Goal: Find specific page/section: Find specific page/section

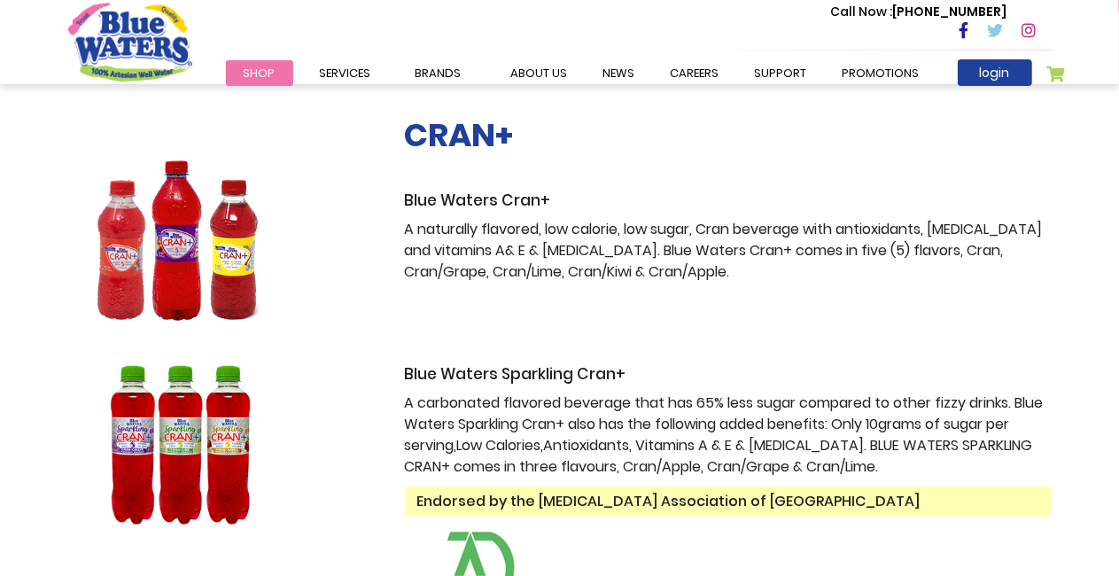
scroll to position [331, 0]
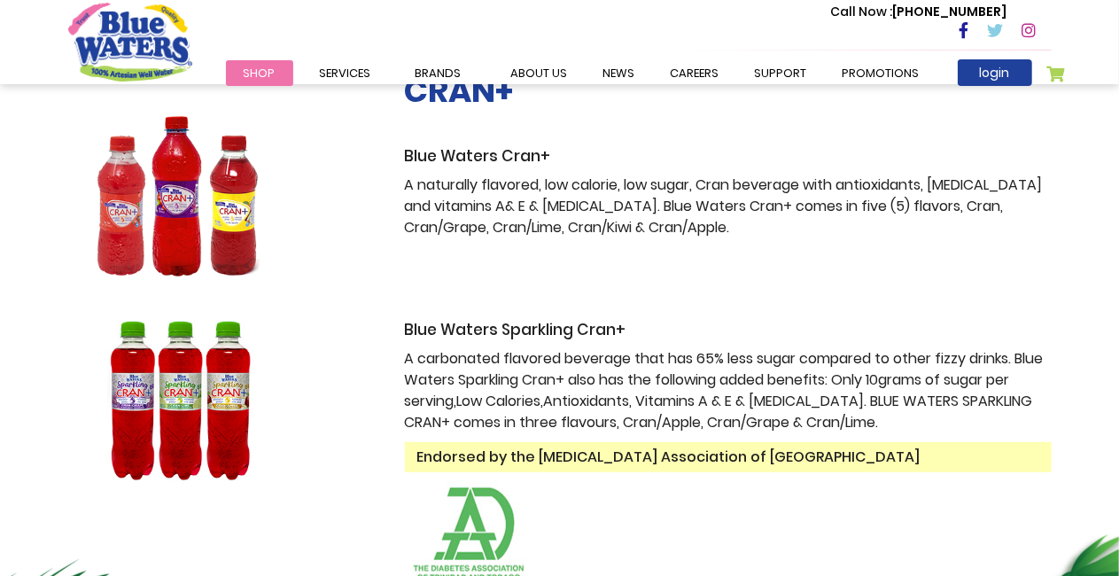
click at [238, 433] on img at bounding box center [179, 401] width 222 height 160
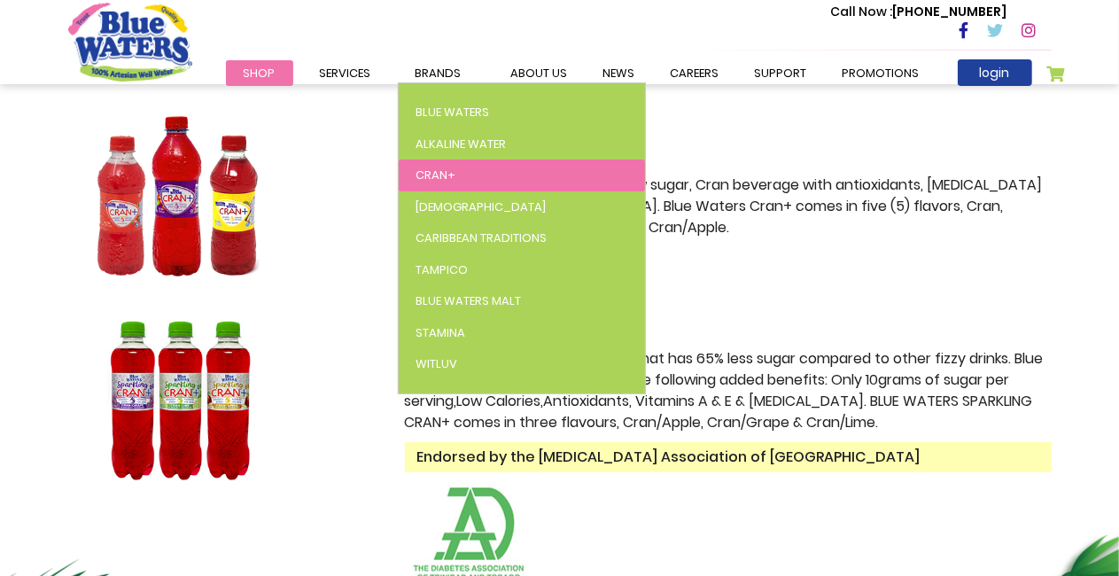
click at [433, 173] on span "Cran+" at bounding box center [437, 175] width 40 height 17
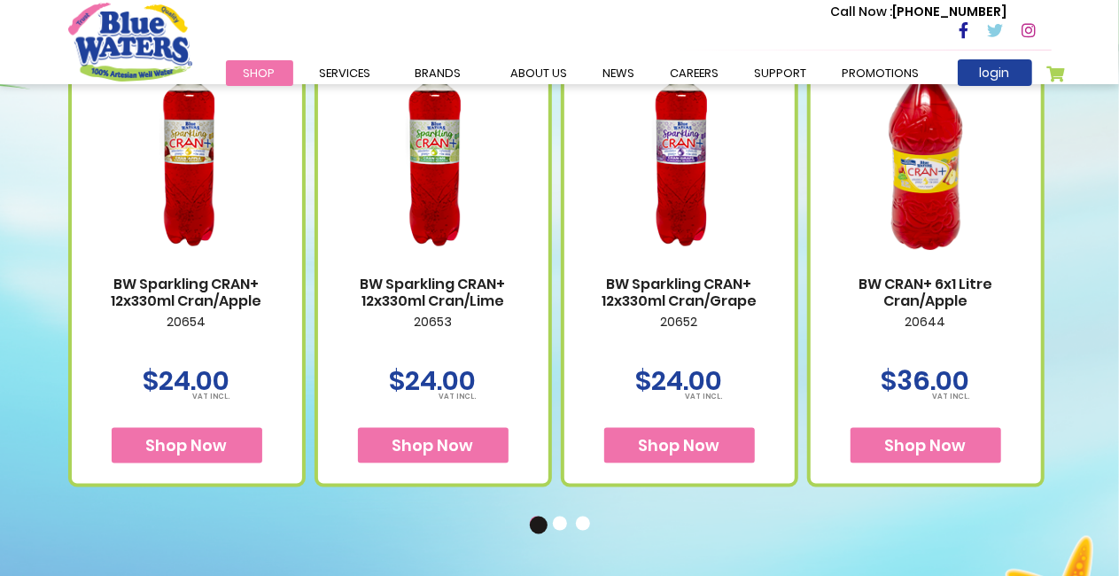
scroll to position [975, 0]
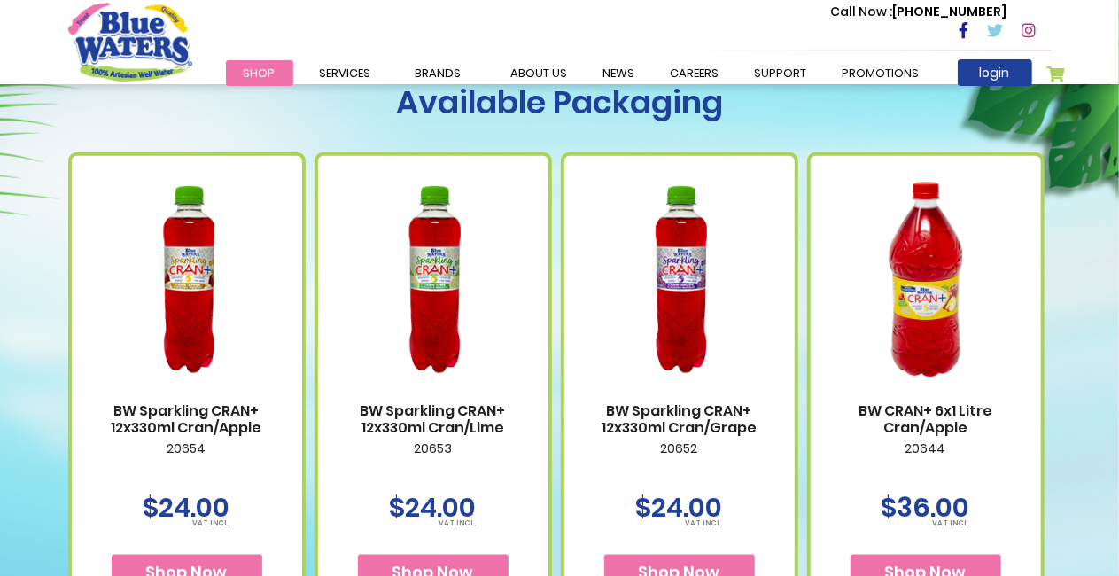
click at [439, 344] on img at bounding box center [433, 280] width 195 height 244
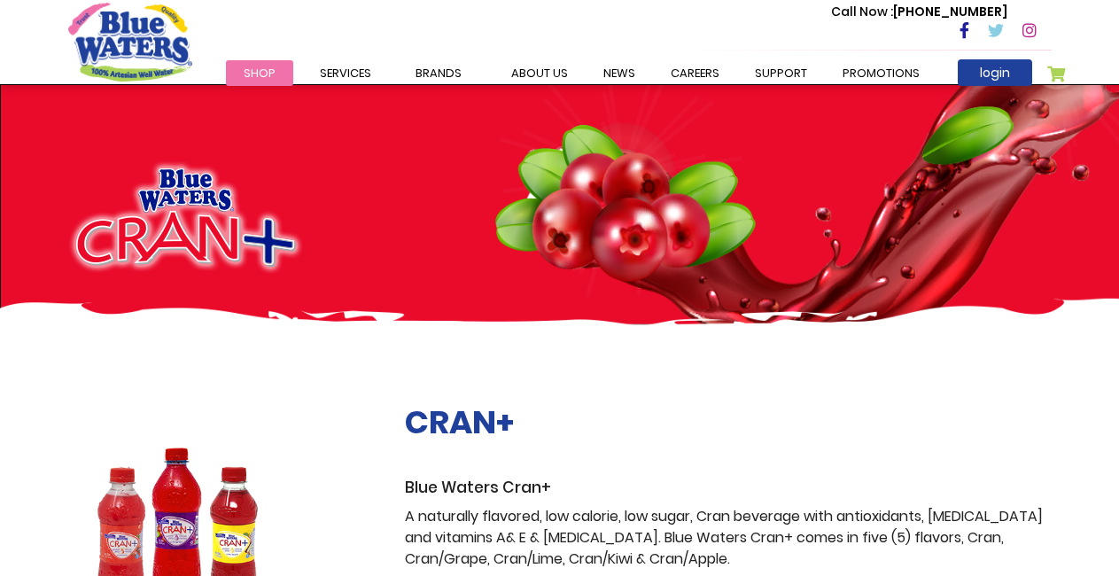
scroll to position [975, 0]
